Goal: Use online tool/utility

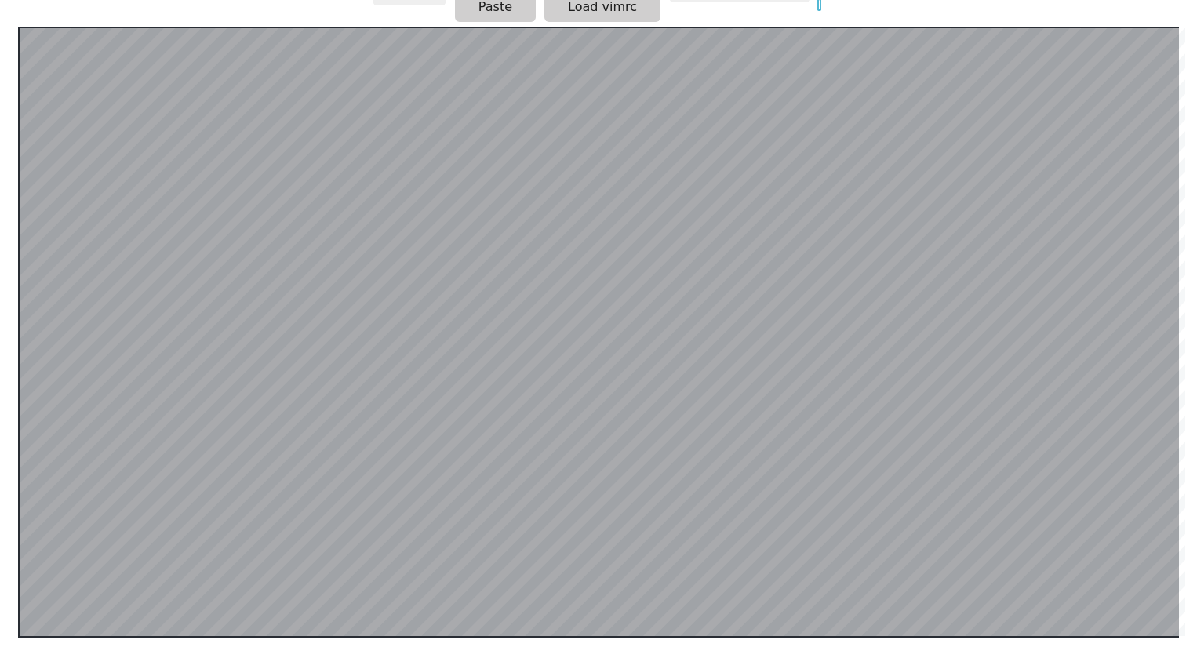
scroll to position [304, 0]
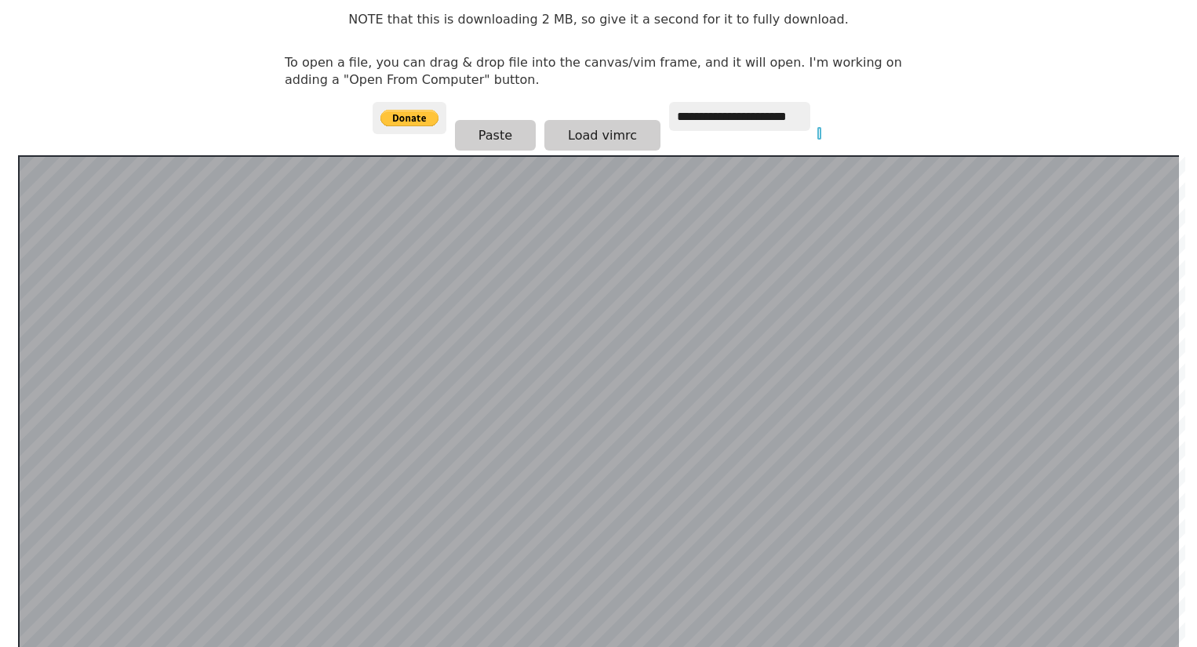
scroll to position [186, 0]
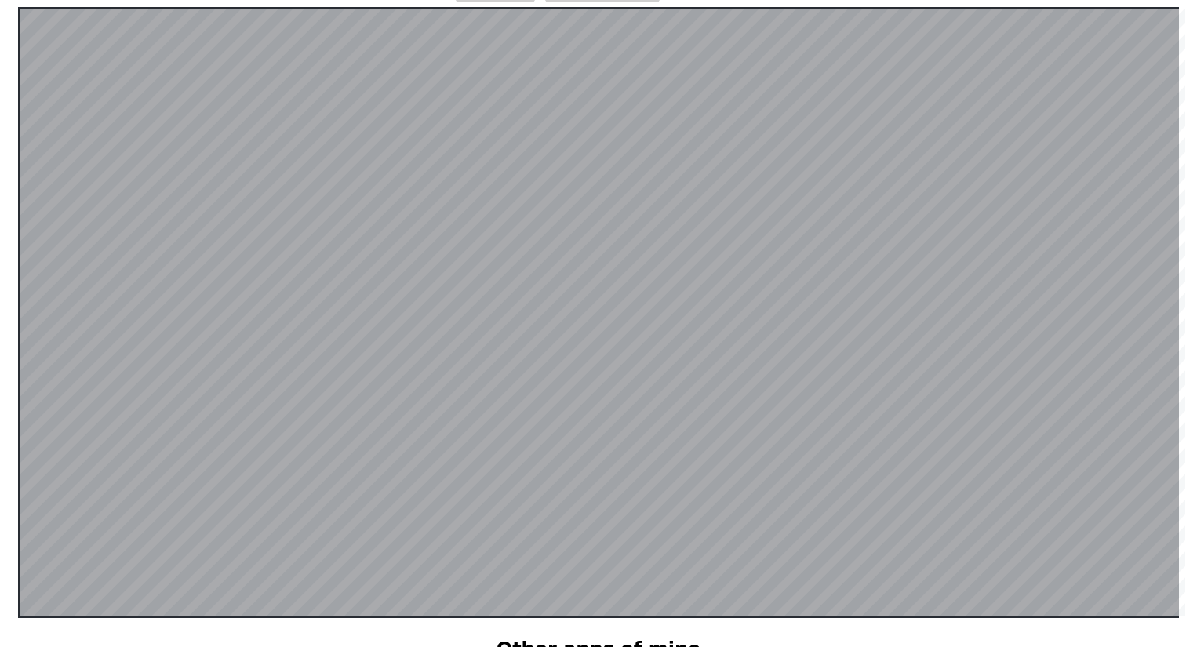
scroll to position [336, 0]
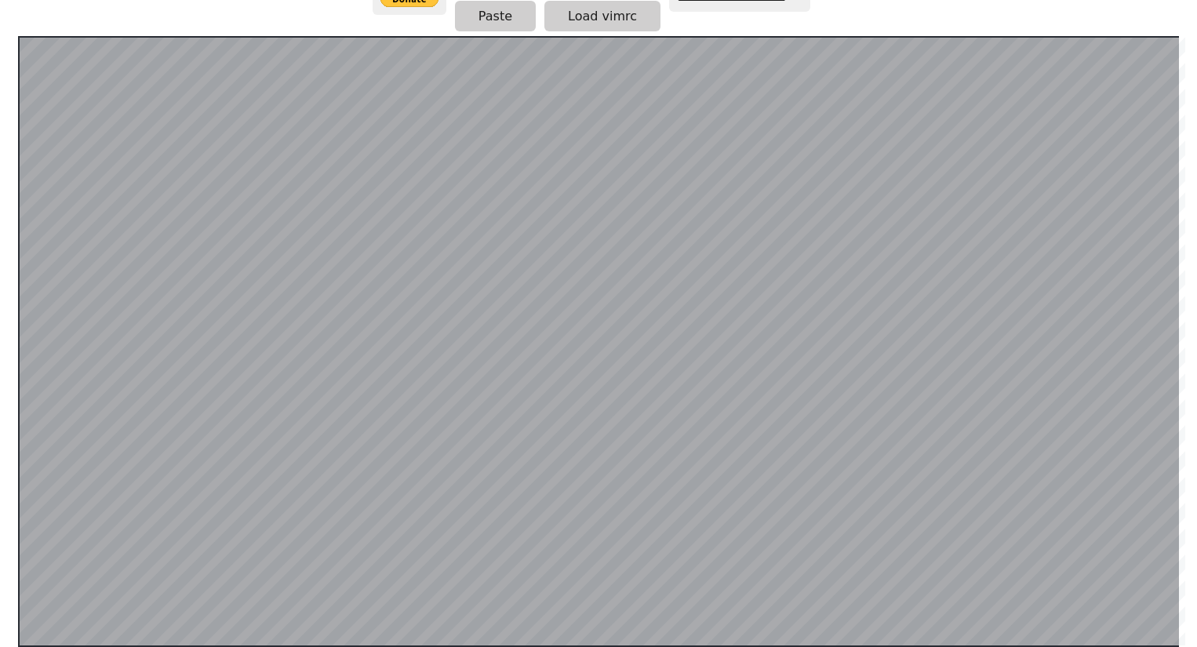
scroll to position [305, 0]
